Goal: Check status: Check status

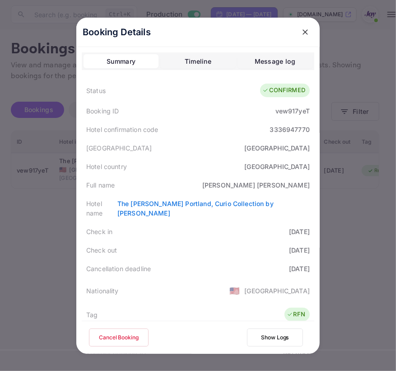
click at [302, 37] on button "close" at bounding box center [305, 32] width 16 height 16
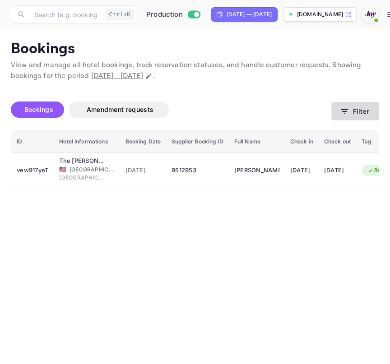
click at [365, 107] on button "Filter" at bounding box center [355, 111] width 48 height 19
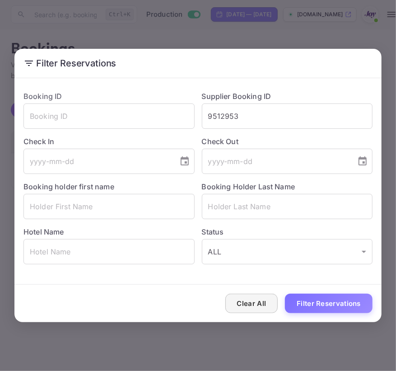
click at [245, 305] on button "Clear All" at bounding box center [251, 302] width 53 height 19
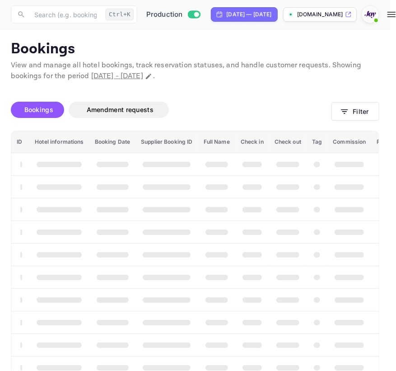
click at [245, 305] on div "Clear All Filter Reservations" at bounding box center [197, 302] width 367 height 37
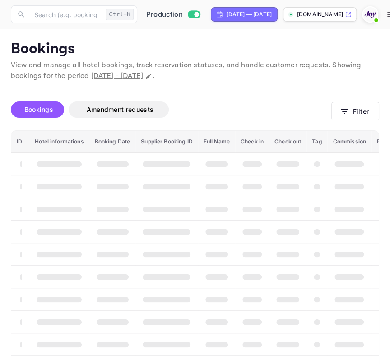
click at [245, 305] on th "booking table" at bounding box center [252, 299] width 34 height 23
click at [327, 115] on div "Bookings Amendment requests" at bounding box center [171, 110] width 320 height 16
click at [338, 111] on button "Filter" at bounding box center [355, 111] width 48 height 19
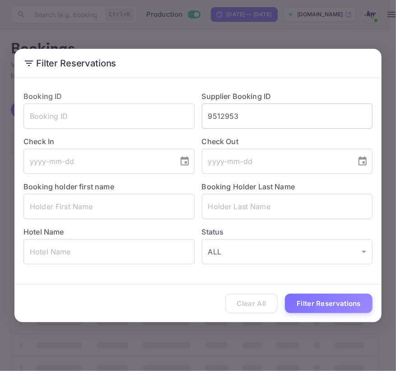
click at [259, 119] on input "9512953" at bounding box center [287, 115] width 171 height 25
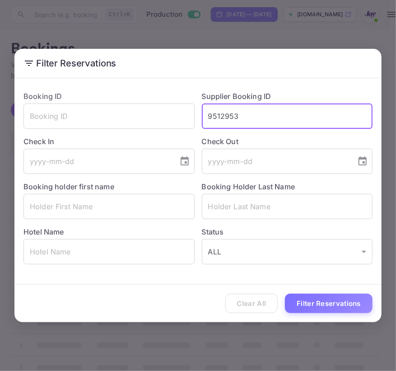
click at [259, 119] on input "9512953" at bounding box center [287, 115] width 171 height 25
paste input "7375931"
type input "7375931"
click at [318, 300] on button "Filter Reservations" at bounding box center [329, 302] width 88 height 19
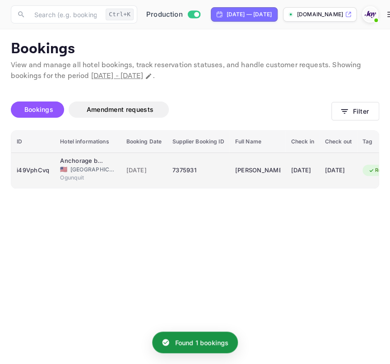
click at [67, 166] on div "🇺🇸 [GEOGRAPHIC_DATA]" at bounding box center [87, 170] width 55 height 8
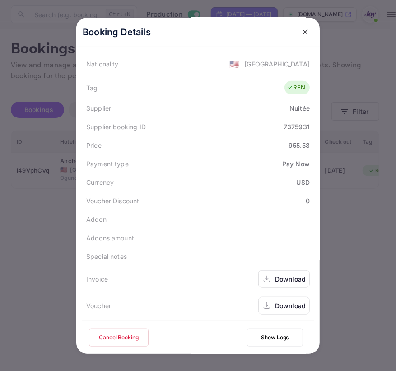
scroll to position [218, 0]
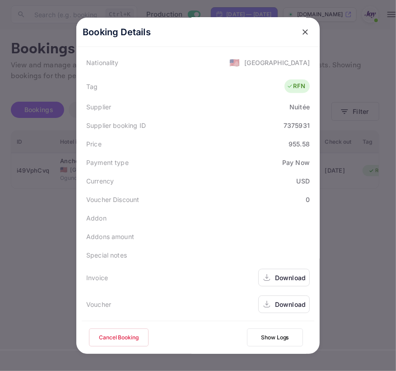
click at [281, 277] on div "Download" at bounding box center [290, 277] width 31 height 9
click at [276, 309] on div "Download" at bounding box center [283, 304] width 51 height 18
